Goal: Information Seeking & Learning: Learn about a topic

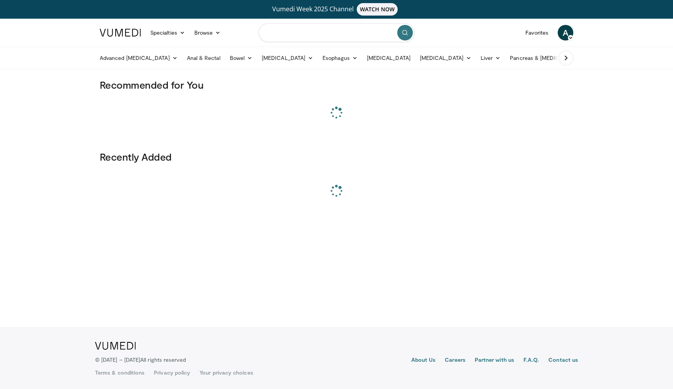
click at [319, 33] on input "Search topics, interventions" at bounding box center [336, 32] width 156 height 19
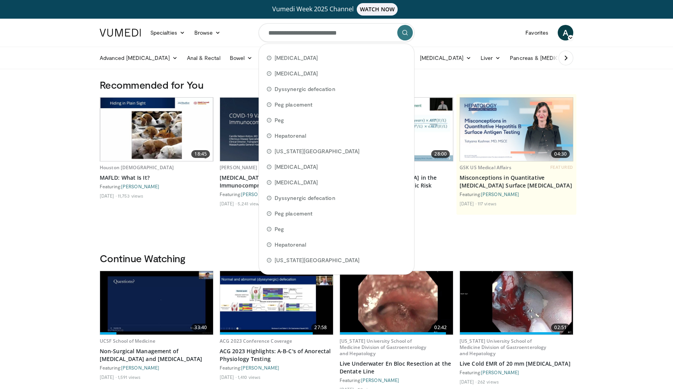
type input "**********"
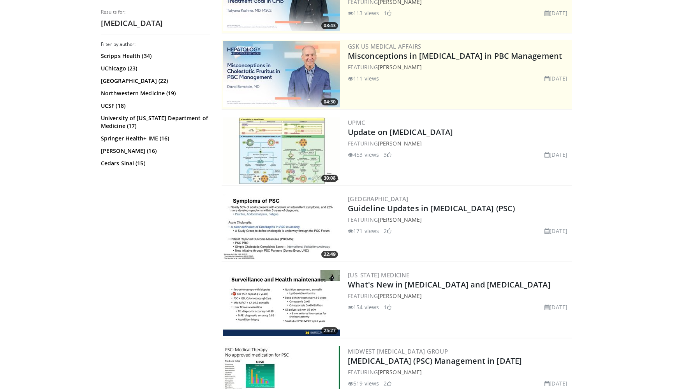
scroll to position [142, 0]
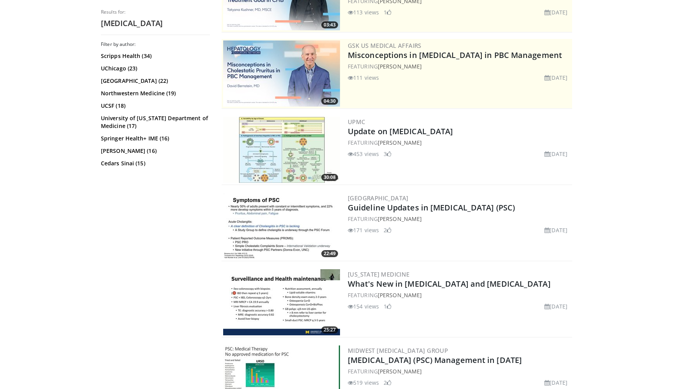
click at [283, 236] on img at bounding box center [281, 226] width 117 height 66
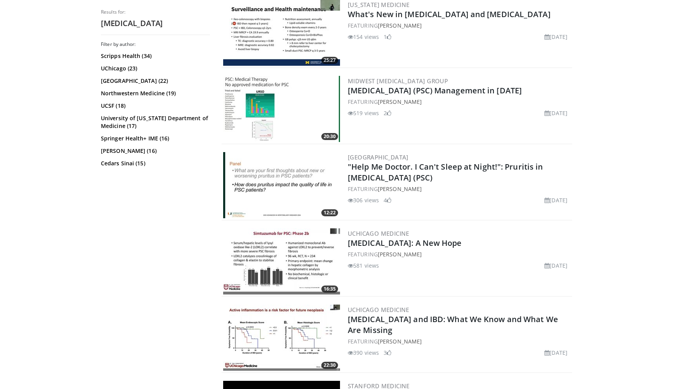
scroll to position [430, 0]
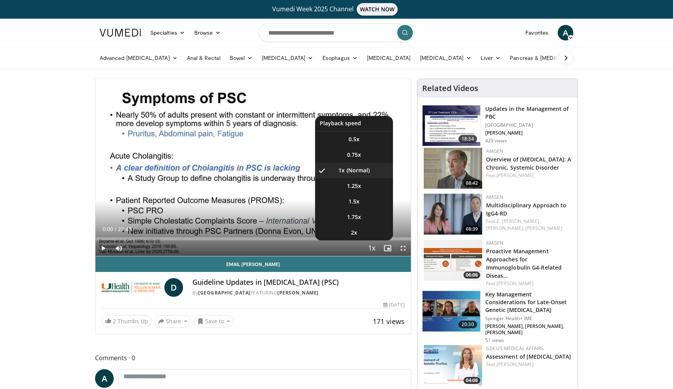
click at [371, 246] on span "Video Player" at bounding box center [371, 249] width 11 height 16
click at [354, 201] on span "1.5x" at bounding box center [353, 202] width 11 height 8
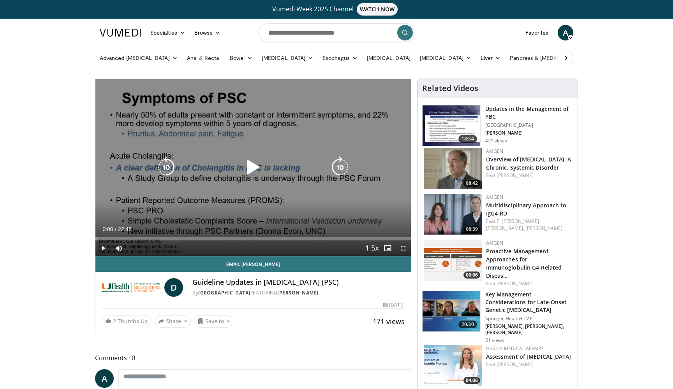
click at [253, 164] on icon "Video Player" at bounding box center [253, 167] width 22 height 22
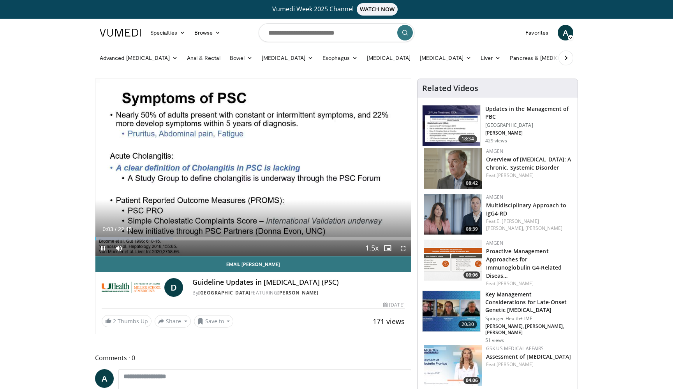
click at [402, 248] on span "Video Player" at bounding box center [403, 249] width 16 height 16
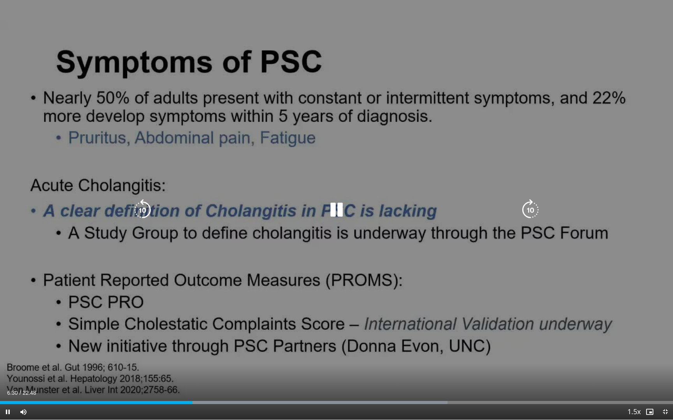
click at [331, 218] on icon "Video Player" at bounding box center [336, 210] width 22 height 22
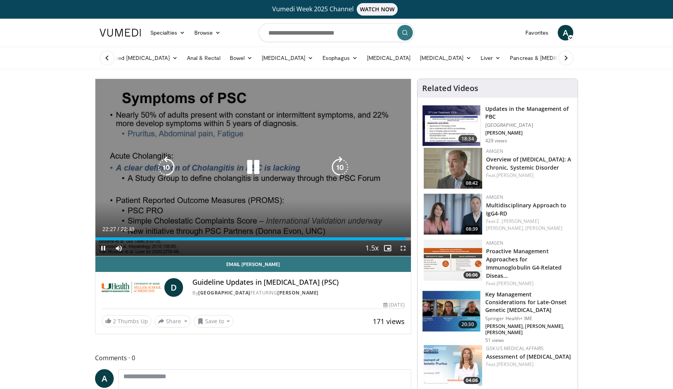
click at [290, 200] on div "30 seconds Tap to unmute" at bounding box center [252, 167] width 315 height 177
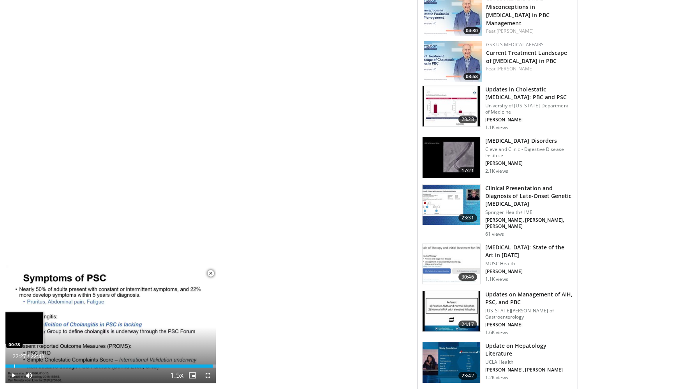
scroll to position [430, 0]
